Goal: Communication & Community: Connect with others

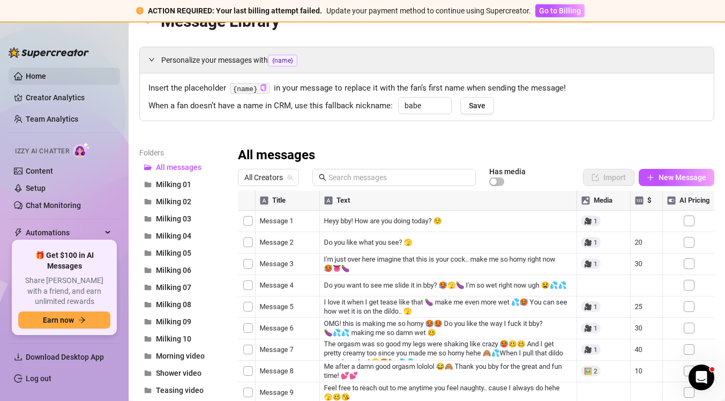
click at [46, 76] on link "Home" at bounding box center [36, 76] width 20 height 9
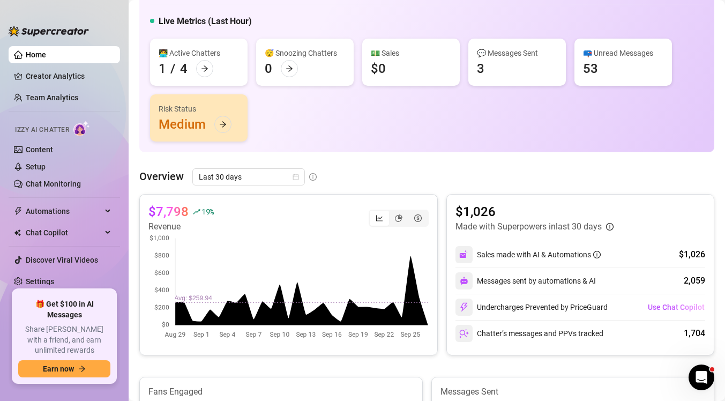
scroll to position [82, 0]
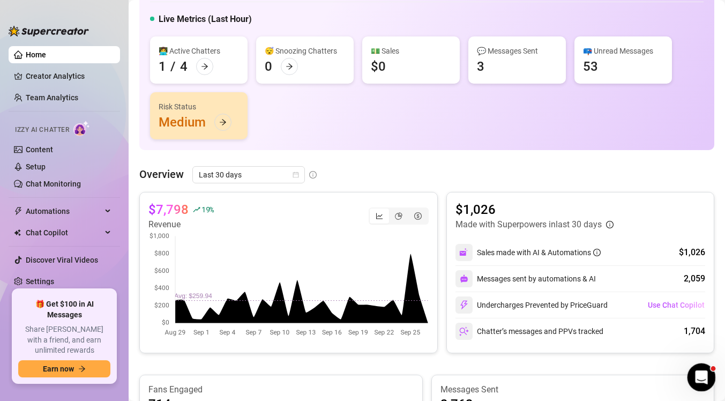
click at [703, 374] on icon "Open Intercom Messenger" at bounding box center [700, 376] width 18 height 18
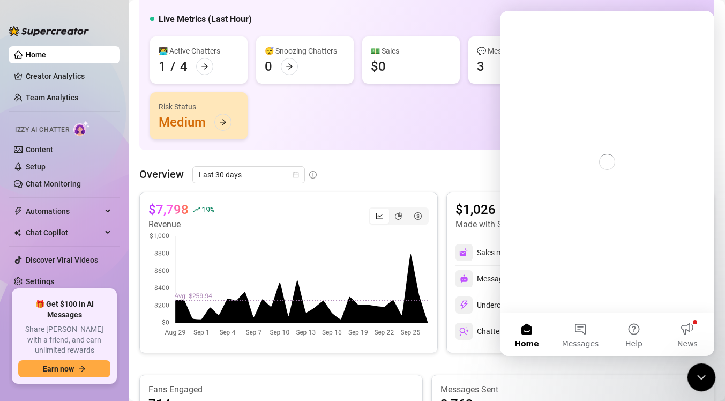
scroll to position [0, 0]
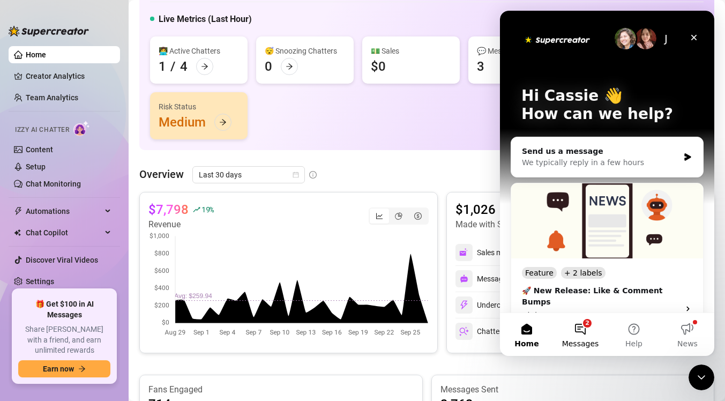
click at [584, 325] on button "2 Messages" at bounding box center [580, 334] width 54 height 43
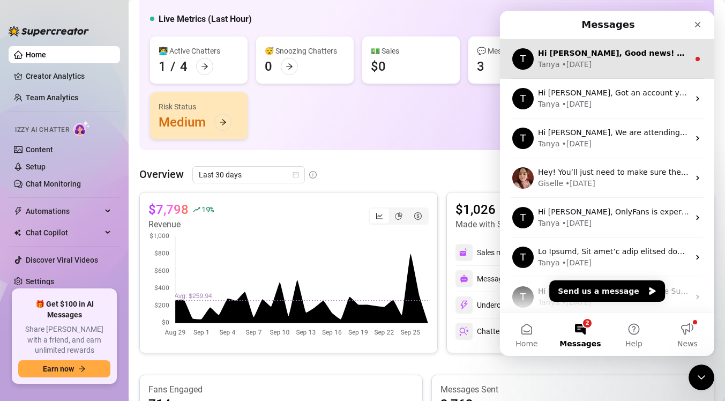
click at [590, 66] on div "• [DATE]" at bounding box center [577, 64] width 30 height 11
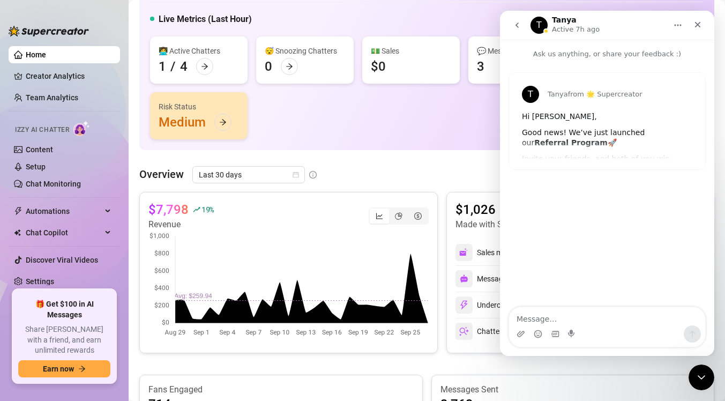
click at [516, 25] on icon "go back" at bounding box center [517, 25] width 9 height 9
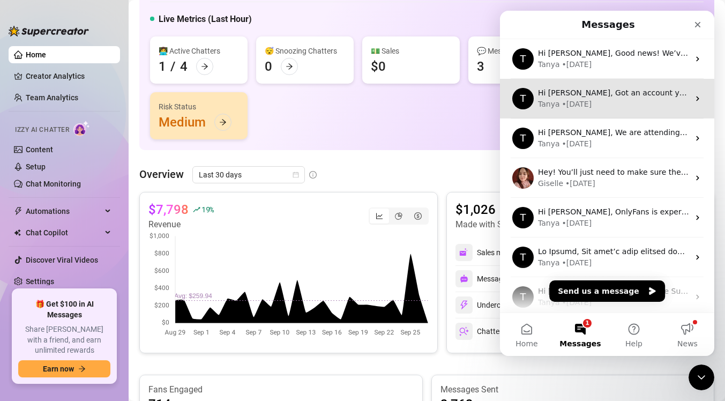
click at [587, 106] on div "• [DATE]" at bounding box center [577, 104] width 30 height 11
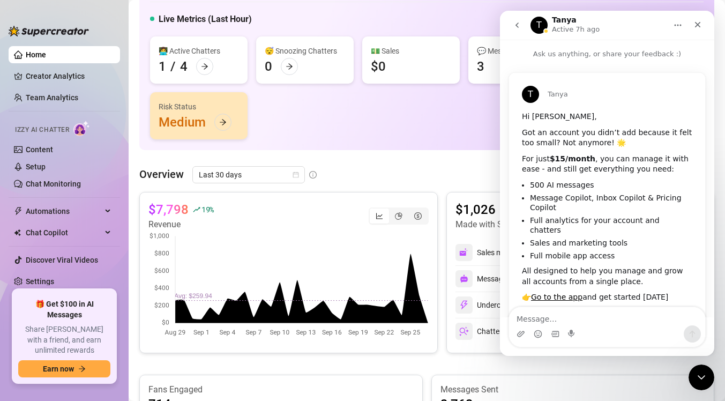
scroll to position [42, 0]
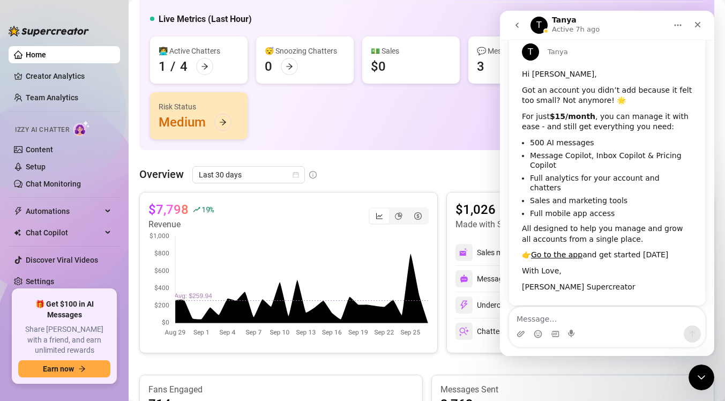
click at [518, 27] on icon "go back" at bounding box center [516, 25] width 3 height 5
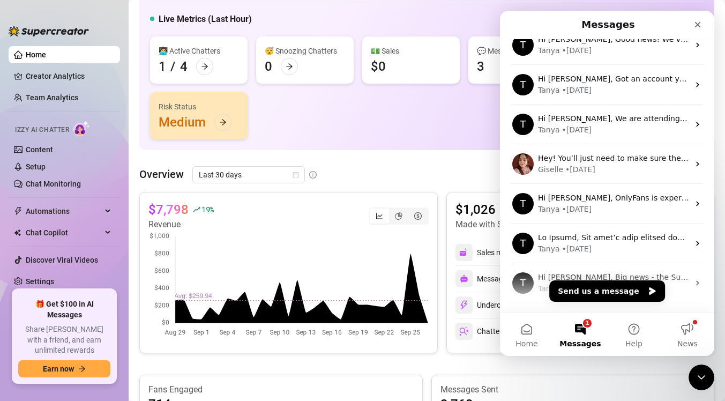
scroll to position [0, 0]
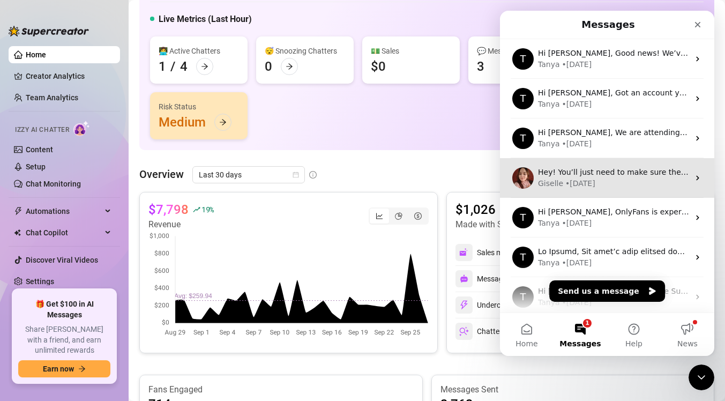
click at [606, 183] on div "Giselle • [DATE]" at bounding box center [613, 183] width 151 height 11
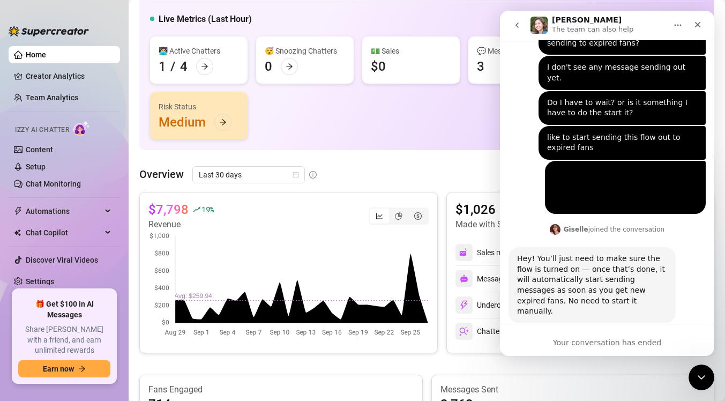
scroll to position [904, 0]
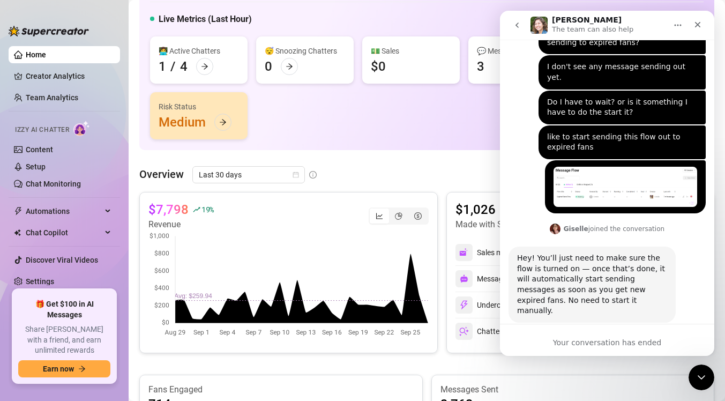
click at [516, 24] on icon "go back" at bounding box center [517, 25] width 9 height 9
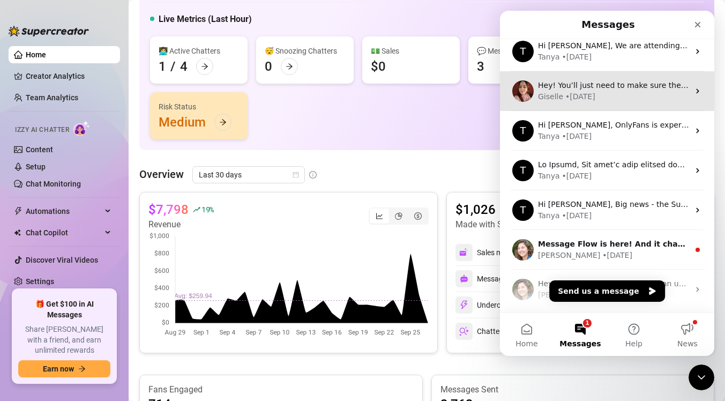
scroll to position [0, 0]
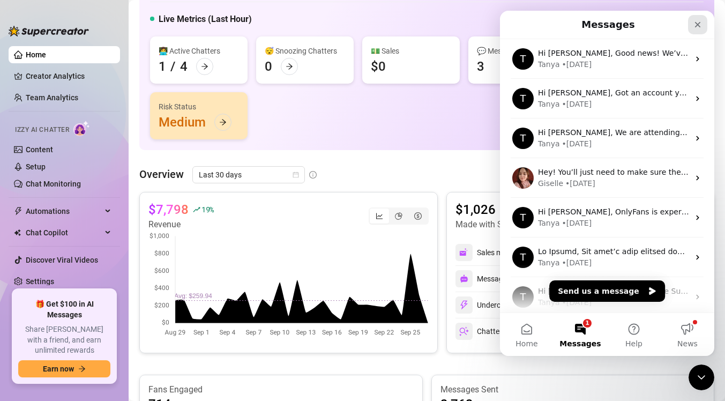
click at [698, 26] on icon "Close" at bounding box center [697, 24] width 9 height 9
